Goal: Task Accomplishment & Management: Manage account settings

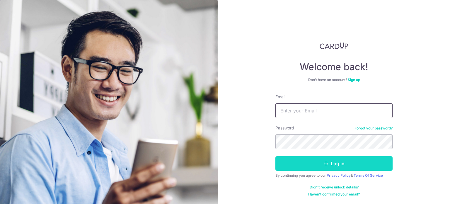
type input "[EMAIL_ADDRESS][DOMAIN_NAME]"
click at [309, 163] on button "Log in" at bounding box center [333, 163] width 117 height 15
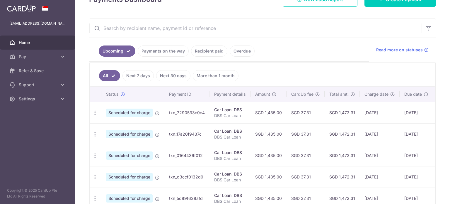
scroll to position [147, 0]
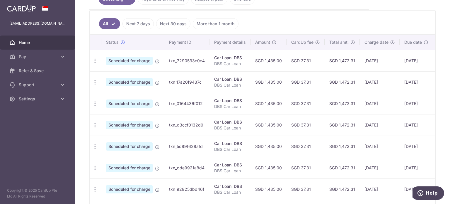
drag, startPoint x: 355, startPoint y: 58, endPoint x: 338, endPoint y: 62, distance: 17.1
click at [338, 62] on td "SGD 1,472.31" at bounding box center [342, 60] width 35 height 21
copy td "1,472.31"
click at [363, 27] on ul "All Next 7 days Next 30 days More than 1 month" at bounding box center [259, 23] width 339 height 24
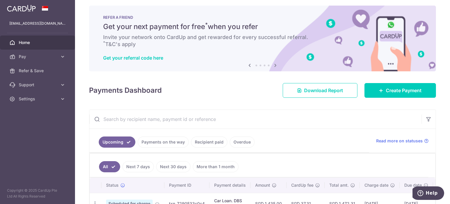
scroll to position [0, 0]
